Goal: Find specific page/section: Find specific page/section

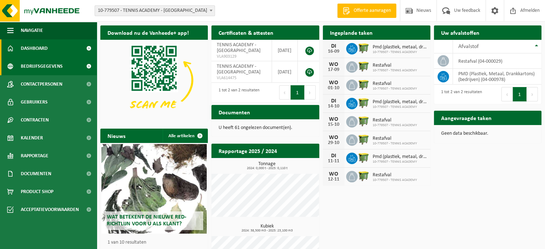
click at [82, 67] on span at bounding box center [89, 66] width 16 height 18
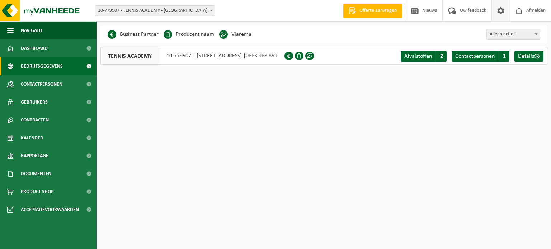
click at [497, 13] on span at bounding box center [500, 10] width 11 height 21
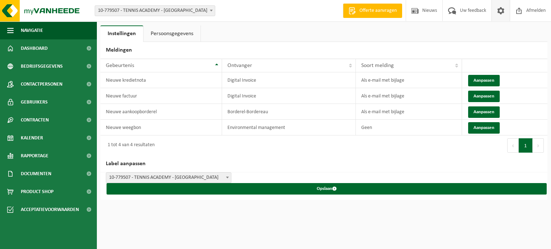
click at [207, 174] on span "10-779507 - TENNIS ACADEMY - [GEOGRAPHIC_DATA]" at bounding box center [168, 178] width 125 height 10
click at [299, 157] on h2 "Label aanpassen" at bounding box center [323, 164] width 447 height 17
click at [185, 36] on link "Persoonsgegevens" at bounding box center [171, 33] width 57 height 16
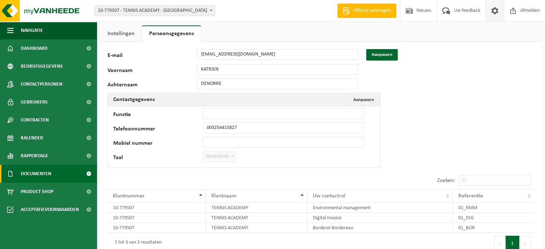
click at [52, 171] on link "Documenten" at bounding box center [48, 174] width 97 height 18
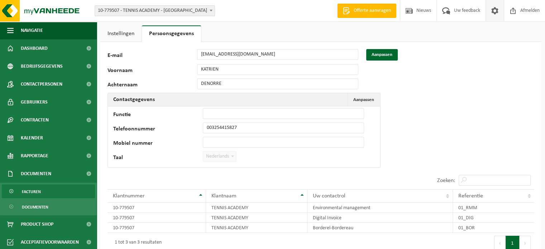
click at [52, 192] on link "Facturen" at bounding box center [48, 192] width 93 height 14
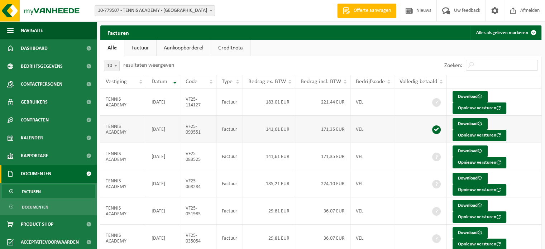
scroll to position [136, 0]
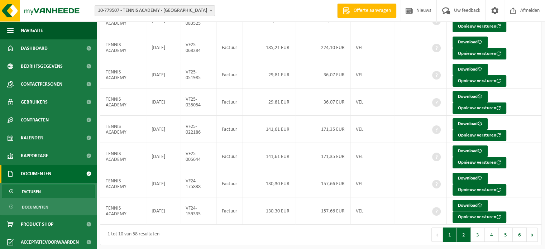
click at [467, 234] on button "2" at bounding box center [464, 235] width 14 height 14
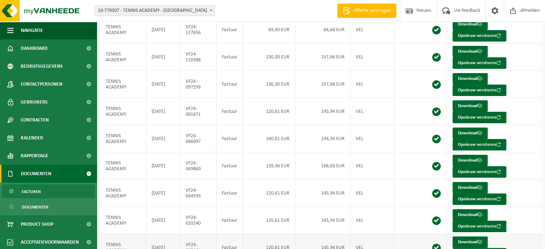
scroll to position [0, 0]
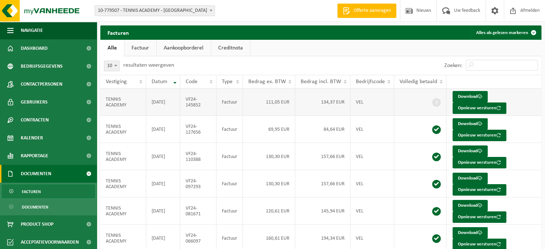
click at [409, 107] on td at bounding box center [420, 102] width 52 height 27
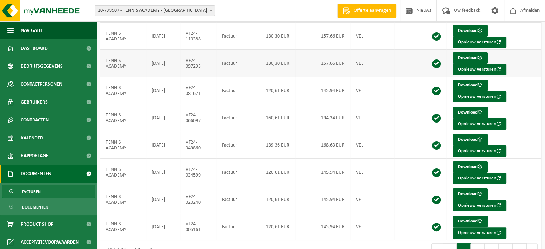
scroll to position [136, 0]
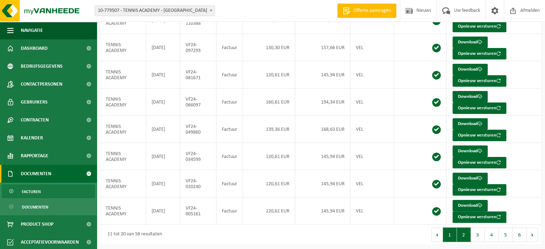
click at [448, 235] on button "1" at bounding box center [450, 235] width 14 height 14
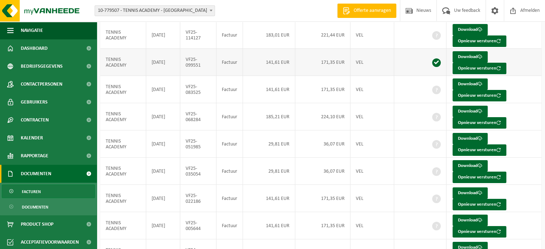
scroll to position [79, 0]
